Goal: Transaction & Acquisition: Obtain resource

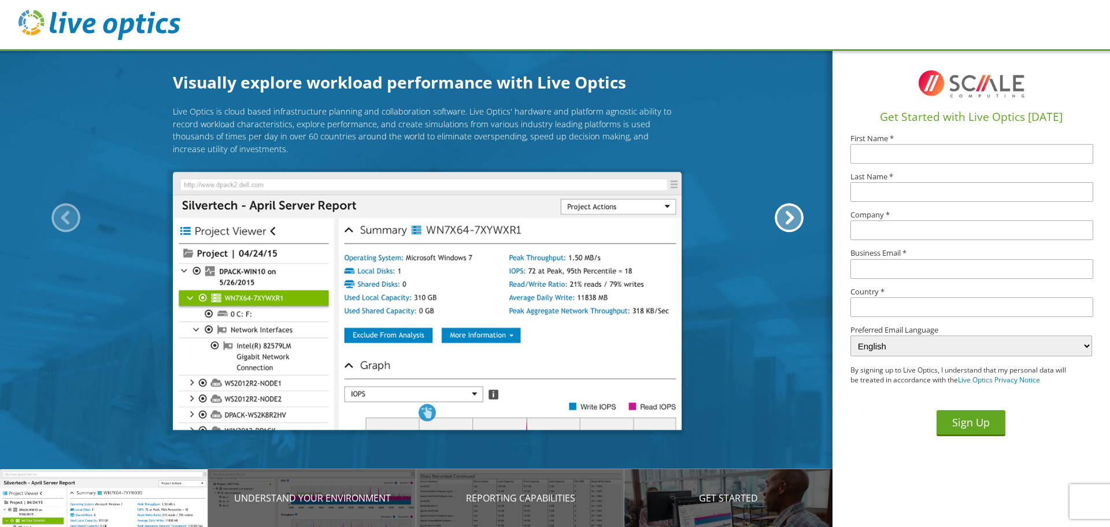
click at [887, 154] on input "text" at bounding box center [971, 154] width 243 height 20
type input "[PERSON_NAME]"
type input "Aurand"
type input "Caldwell"
type input "raurand@caldwellinc.com"
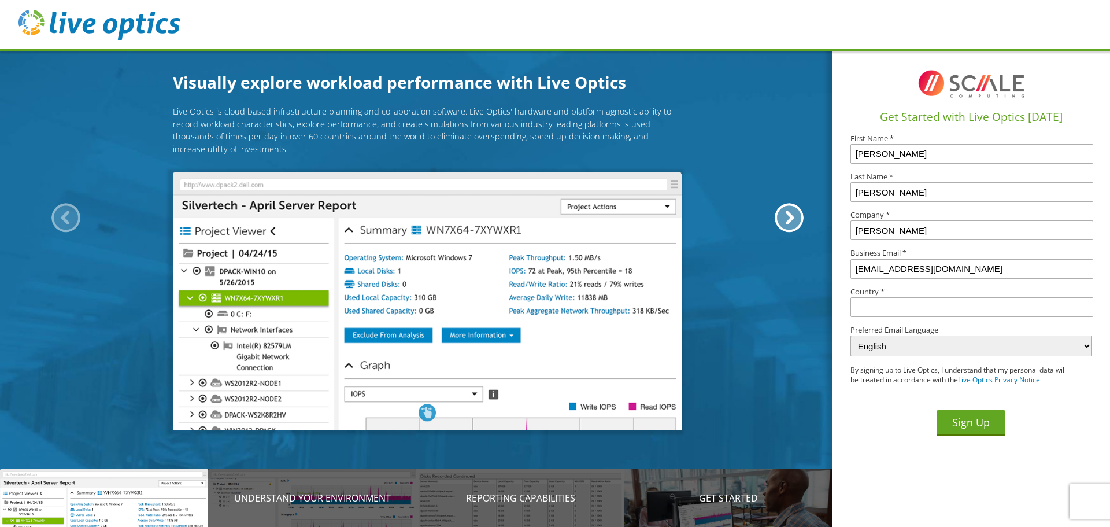
type input "[GEOGRAPHIC_DATA]"
click at [980, 423] on button "Sign Up" at bounding box center [970, 423] width 69 height 26
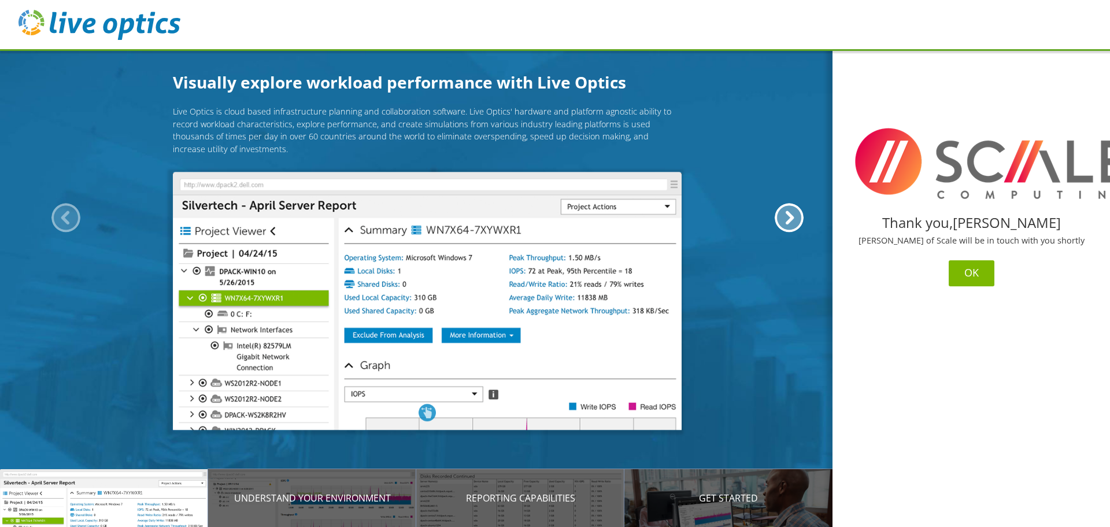
click at [982, 268] on button "OK" at bounding box center [972, 273] width 46 height 26
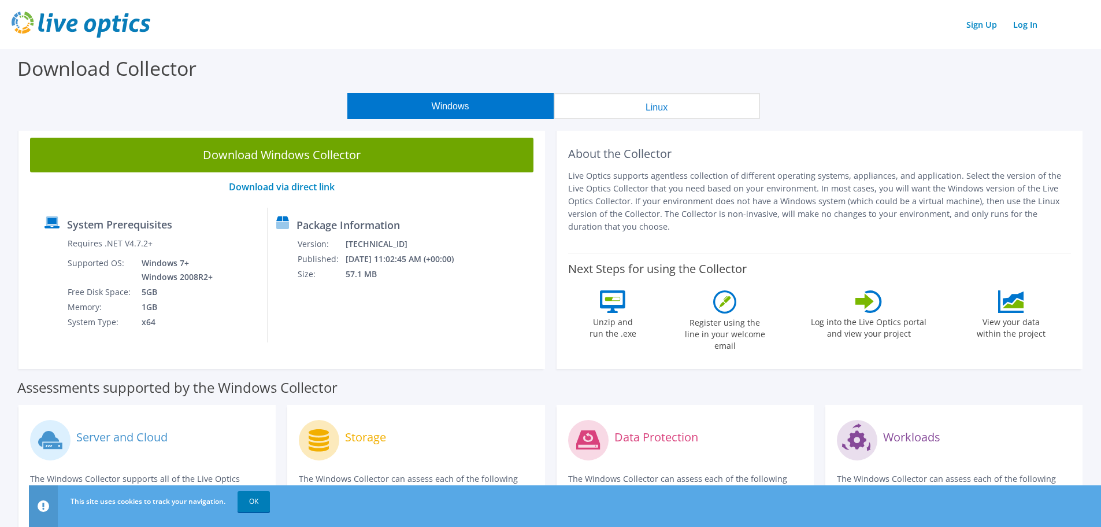
click at [432, 100] on button "Windows" at bounding box center [450, 106] width 206 height 26
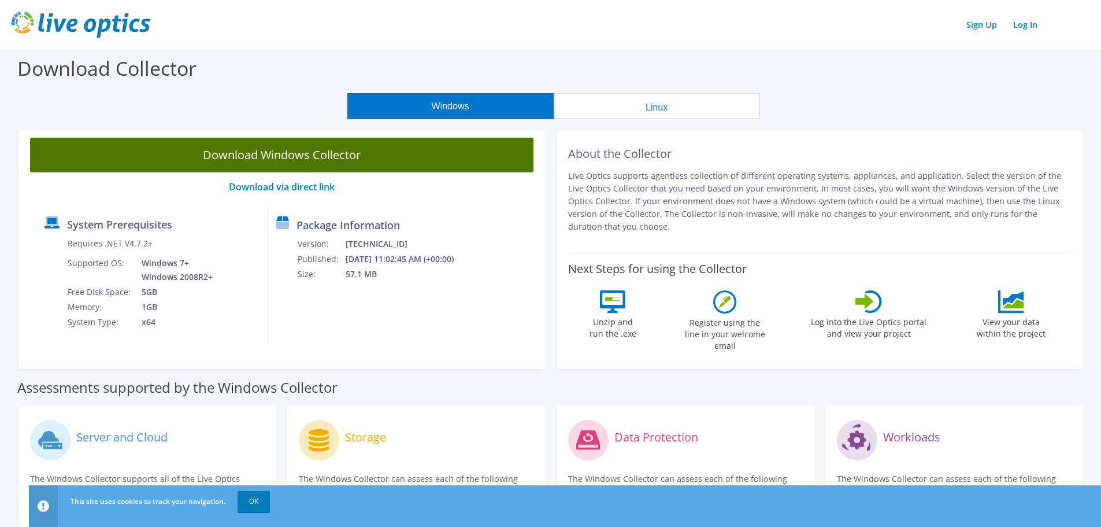
click at [324, 157] on link "Download Windows Collector" at bounding box center [281, 155] width 503 height 35
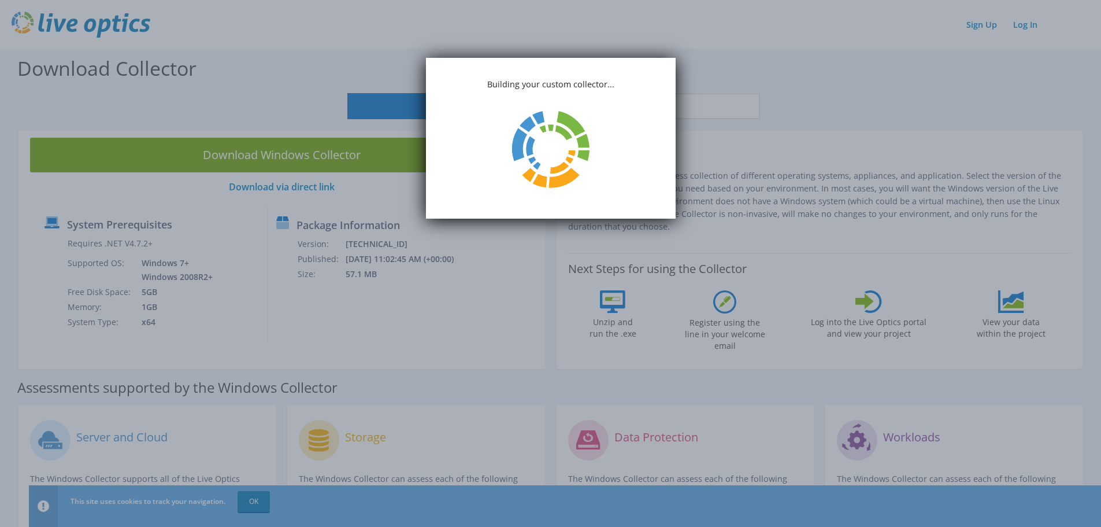
scroll to position [58, 0]
